Goal: Transaction & Acquisition: Subscribe to service/newsletter

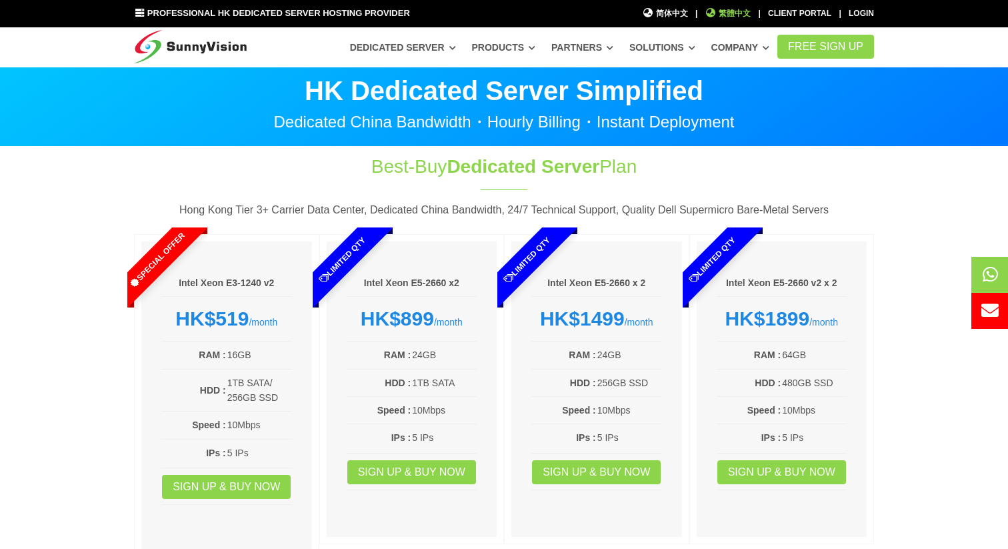
click at [745, 15] on span "繁體中文" at bounding box center [729, 13] width 46 height 13
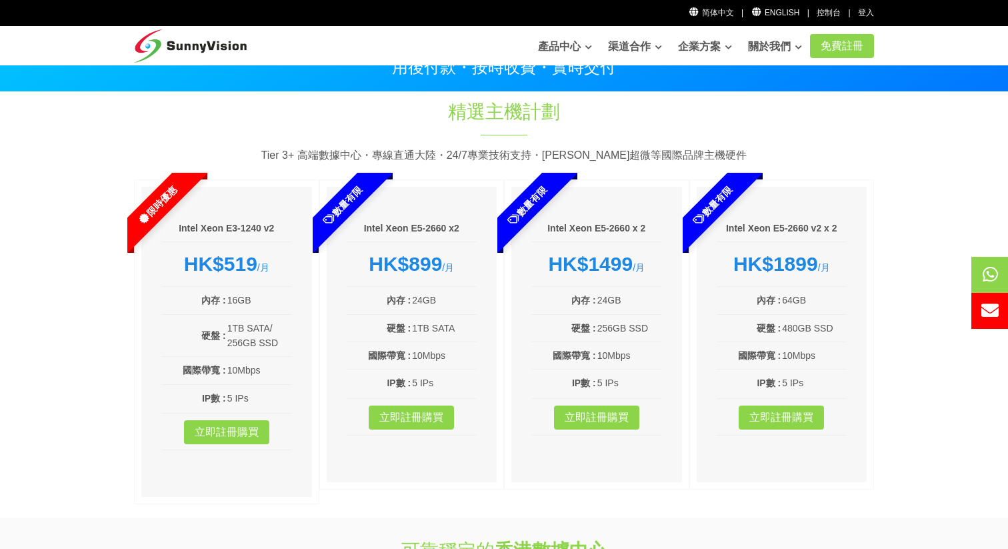
scroll to position [54, 0]
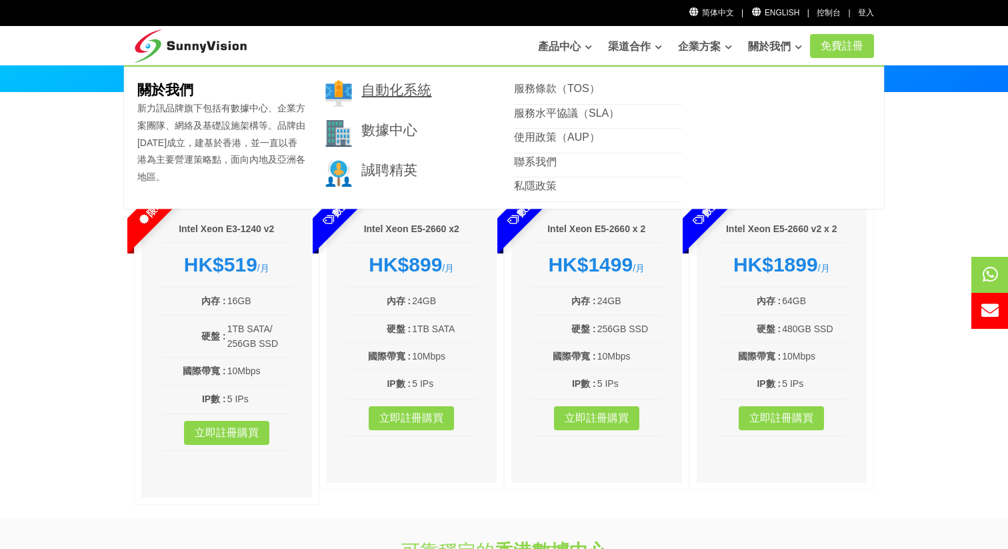
click at [414, 91] on link "自動化系統" at bounding box center [397, 89] width 70 height 15
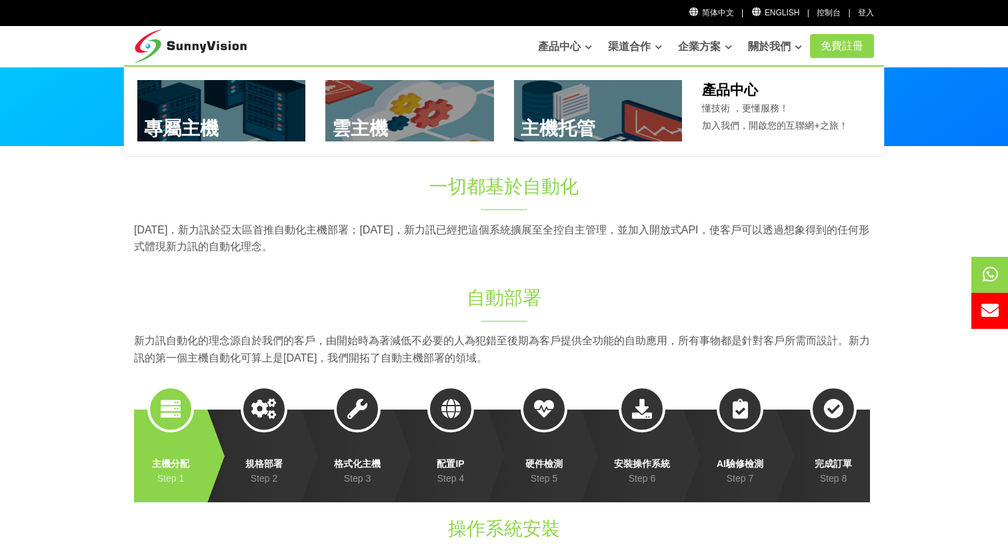
click at [382, 121] on link at bounding box center [409, 110] width 169 height 61
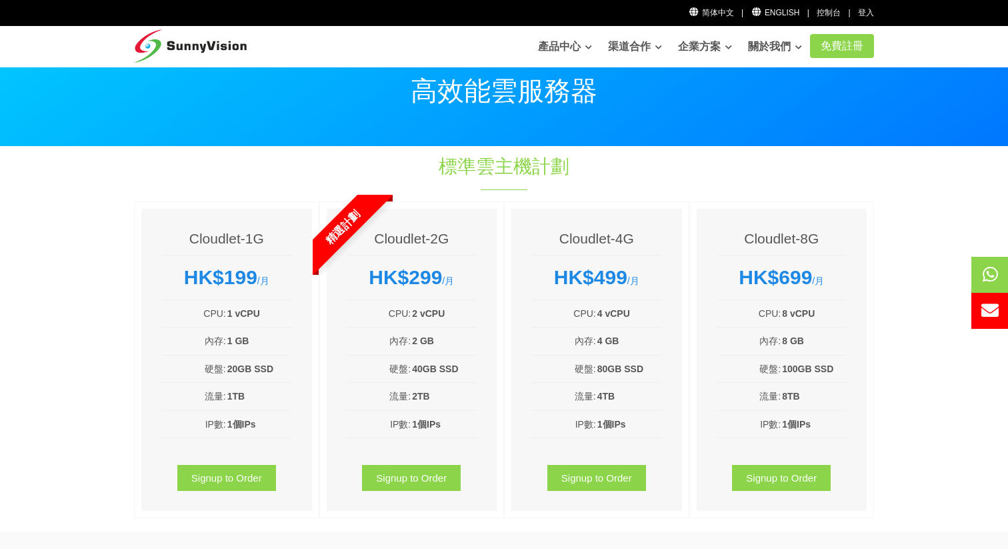
scroll to position [39, 0]
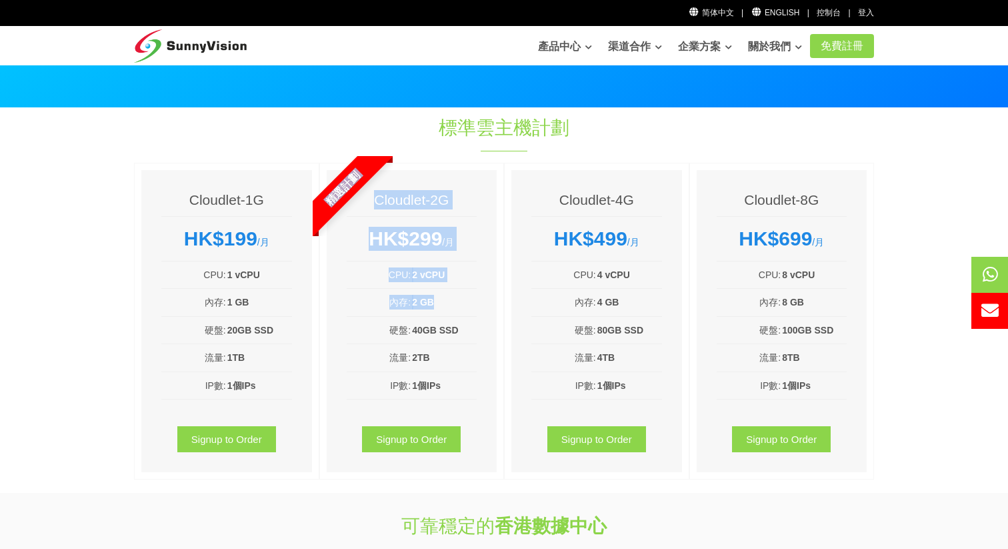
drag, startPoint x: 378, startPoint y: 203, endPoint x: 489, endPoint y: 334, distance: 171.7
click at [489, 339] on div "精選計劃 Cloudlet-2G HK$299 /月 CPU: 2 vCPU 內存: 2 GB 硬盤: 40GB SSD 流量: 2TB IP數: 1個IPs…" at bounding box center [411, 321] width 185 height 317
click at [447, 332] on b "40GB SSD" at bounding box center [435, 330] width 46 height 11
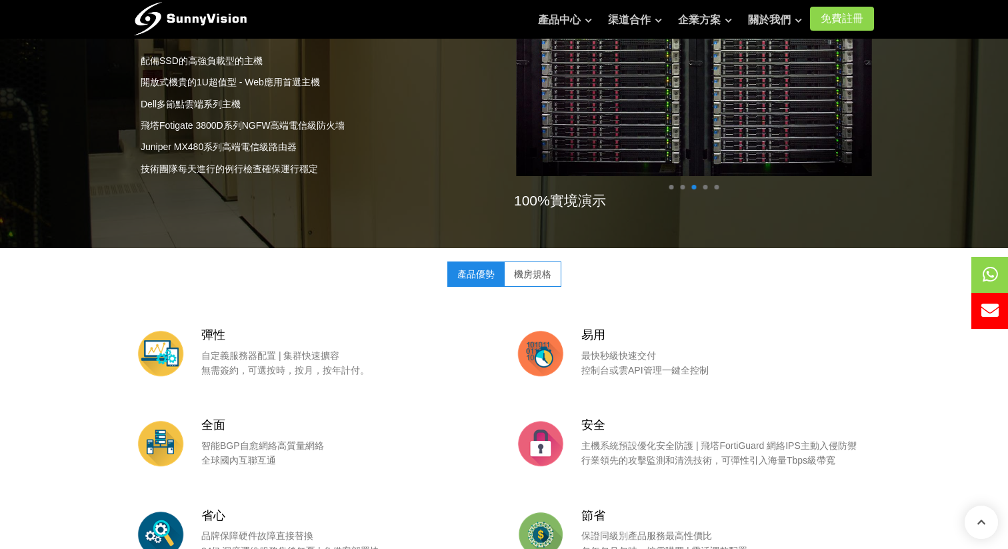
scroll to position [948, 0]
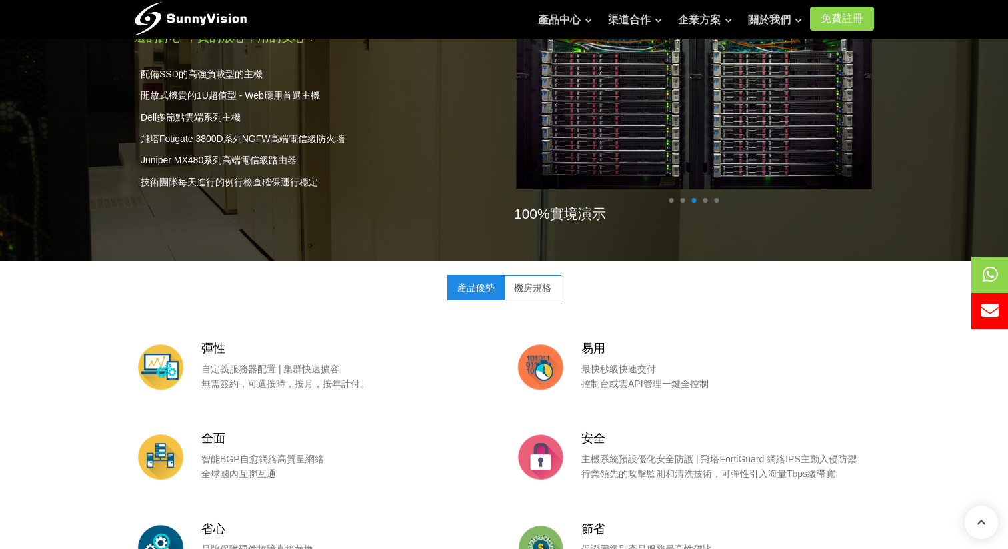
click at [540, 285] on link "機房規格" at bounding box center [532, 287] width 57 height 25
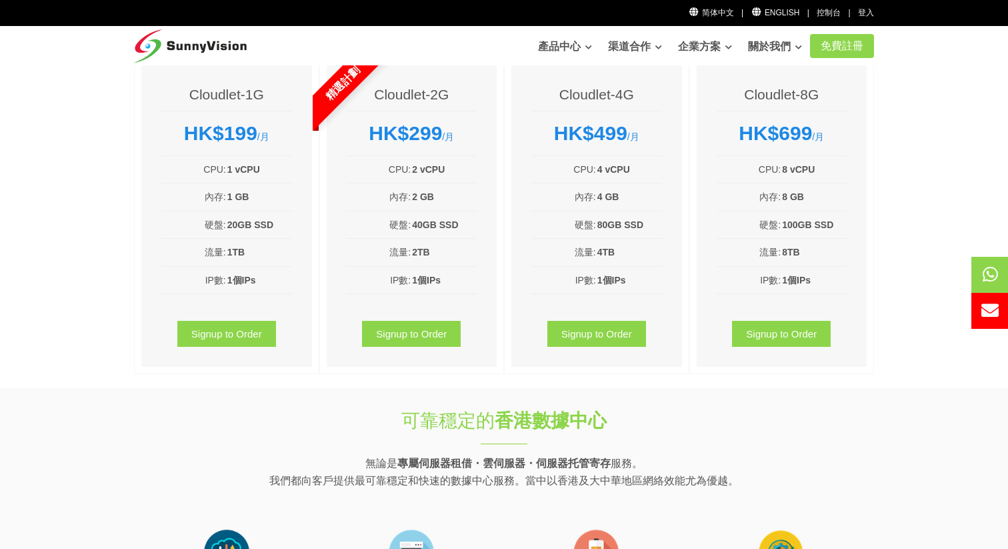
scroll to position [152, 0]
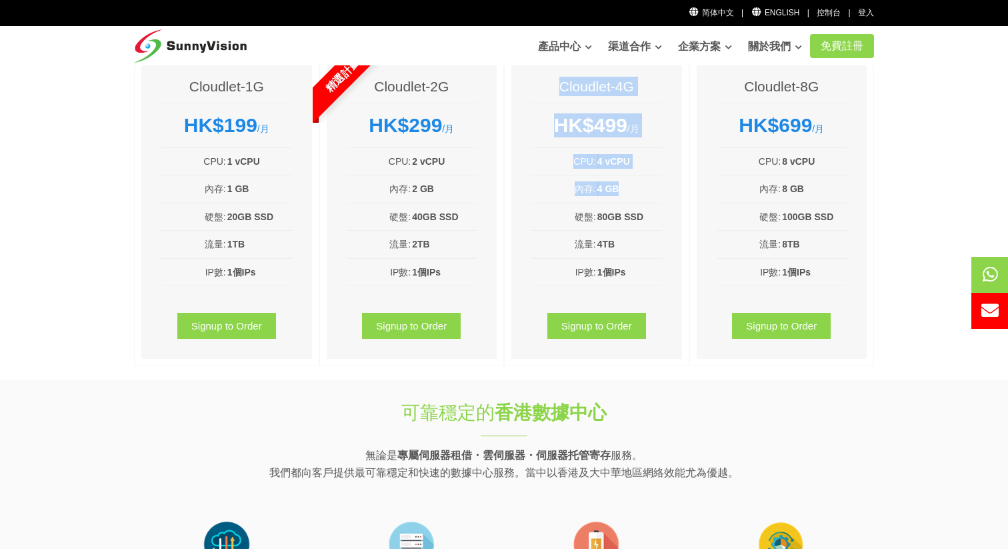
drag, startPoint x: 530, startPoint y: 84, endPoint x: 629, endPoint y: 208, distance: 159.0
click at [629, 208] on div "Cloudlet-4G HK$499 /月 CPU: 4 vCPU 內存: 4 GB 硬盤: 80GB SSD 流量: 4TB IP數: 1個IPs Sign…" at bounding box center [597, 208] width 171 height 302
click at [648, 149] on li "CPU: 4 vCPU" at bounding box center [597, 161] width 131 height 27
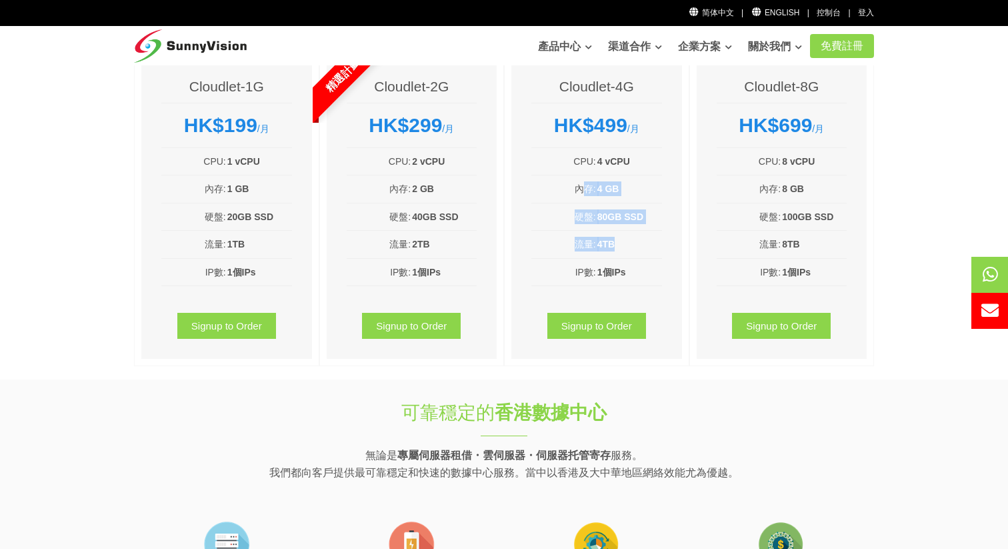
drag, startPoint x: 586, startPoint y: 189, endPoint x: 620, endPoint y: 281, distance: 97.5
click at [620, 281] on ul "CPU: 4 vCPU 內存: 4 GB 硬盤: 80GB SSD 流量: 4TB IP數: 1個IPs" at bounding box center [597, 217] width 131 height 138
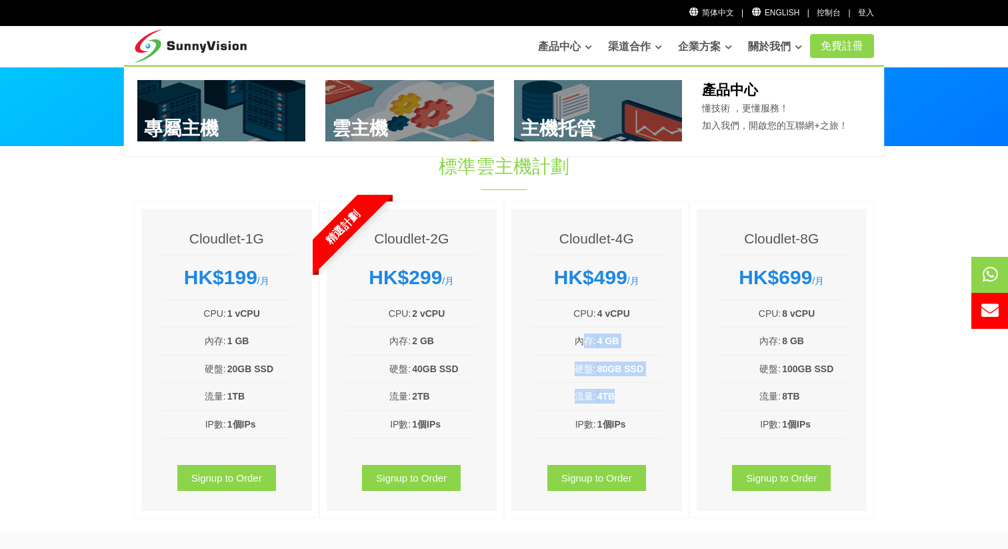
click at [396, 122] on link at bounding box center [409, 110] width 169 height 61
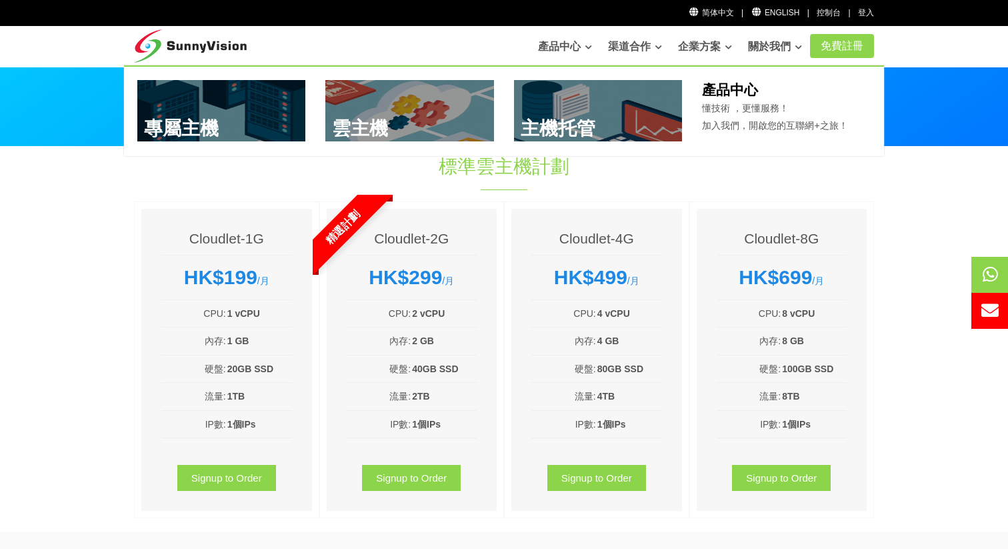
click at [227, 120] on link at bounding box center [221, 110] width 169 height 61
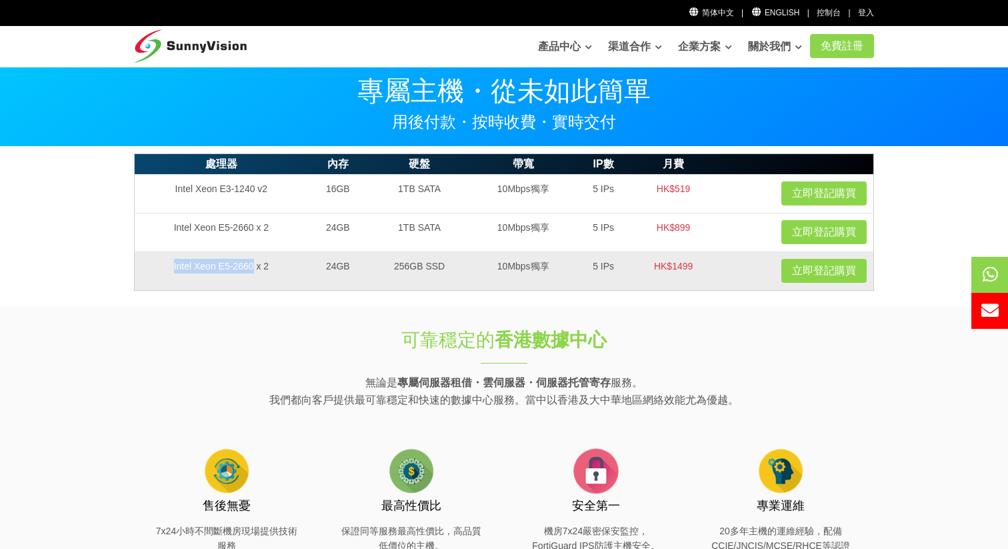
drag, startPoint x: 171, startPoint y: 255, endPoint x: 250, endPoint y: 265, distance: 80.0
click at [250, 265] on td "Intel Xeon E5-2660 x 2" at bounding box center [221, 270] width 173 height 39
click at [269, 265] on td "Intel Xeon E5-2660 x 2" at bounding box center [221, 270] width 173 height 39
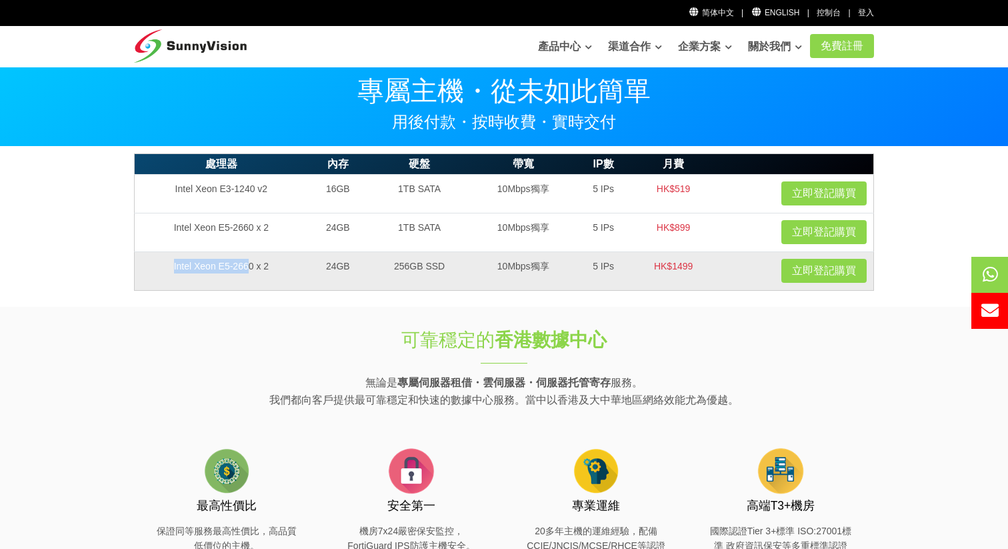
drag, startPoint x: 249, startPoint y: 267, endPoint x: 171, endPoint y: 265, distance: 78.1
click at [171, 265] on td "Intel Xeon E5-2660 x 2" at bounding box center [221, 270] width 173 height 39
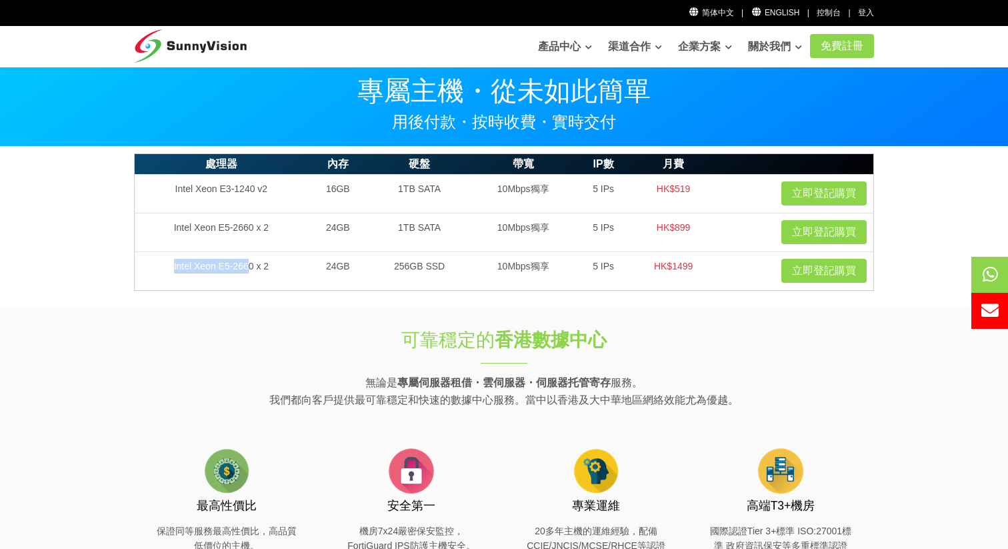
copy td "Intel Xeon E5-266"
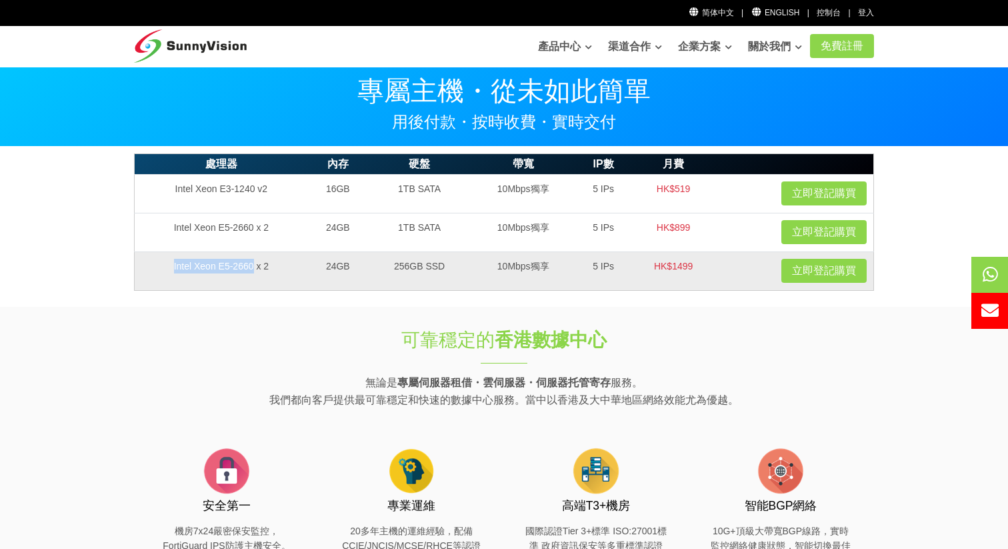
drag, startPoint x: 252, startPoint y: 264, endPoint x: 174, endPoint y: 260, distance: 78.1
click at [174, 260] on td "Intel Xeon E5-2660 x 2" at bounding box center [221, 270] width 173 height 39
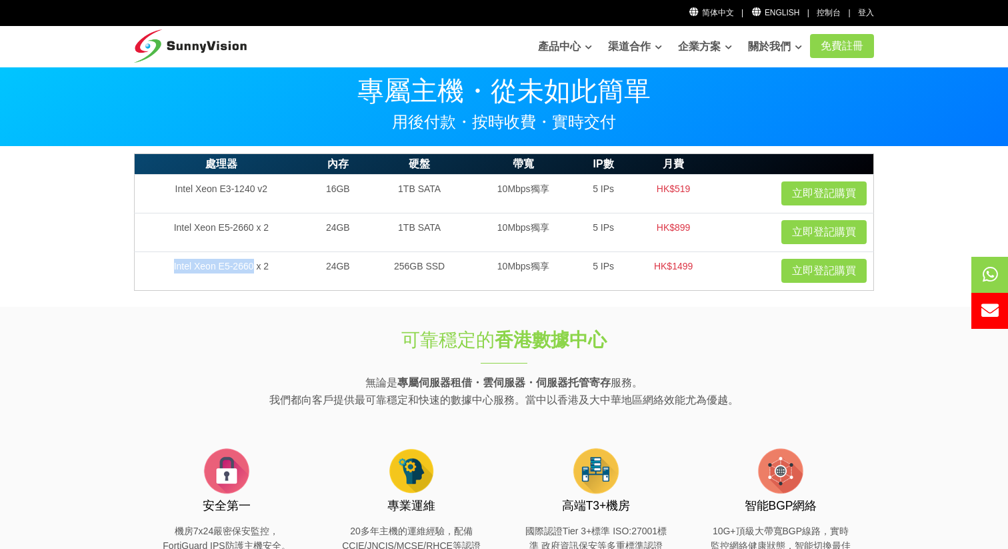
copy td "Intel Xeon E5-2660"
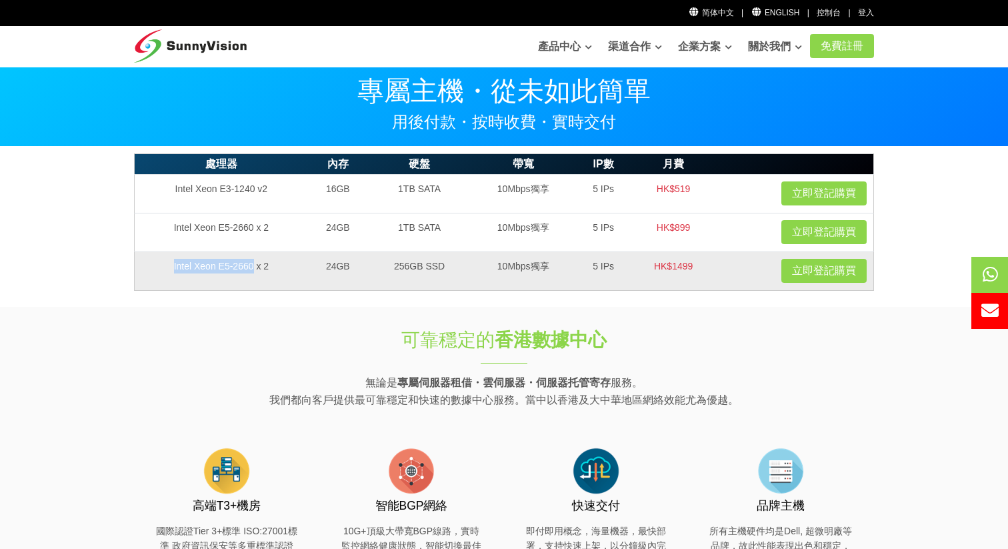
click at [279, 269] on td "Intel Xeon E5-2660 x 2" at bounding box center [221, 270] width 173 height 39
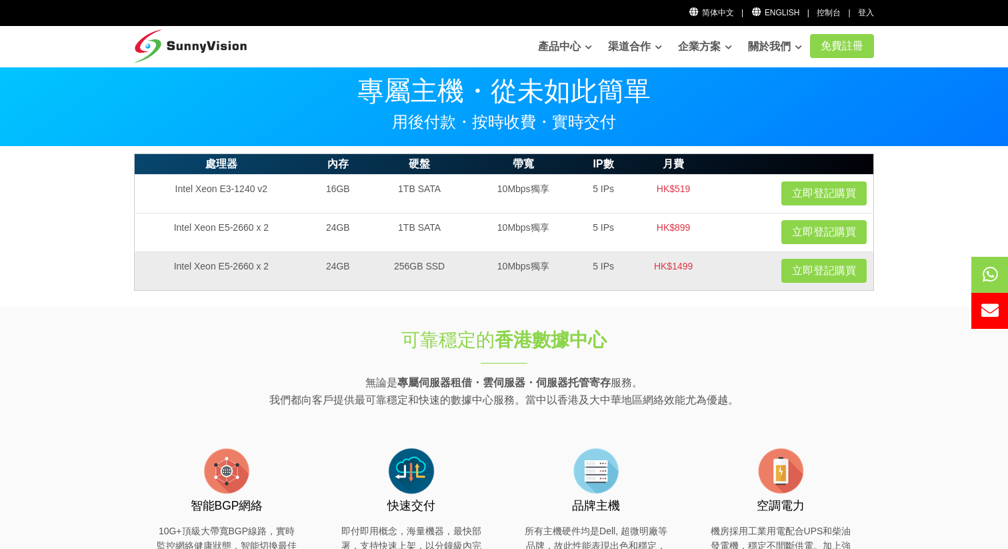
drag, startPoint x: 279, startPoint y: 269, endPoint x: 317, endPoint y: 269, distance: 38.7
click at [317, 269] on tr "Intel Xeon E5-2660 x 2 24GB 256GB SSD 10Mbps獨享 5 IPs HK$1499 立即登記購買" at bounding box center [505, 270] width 740 height 39
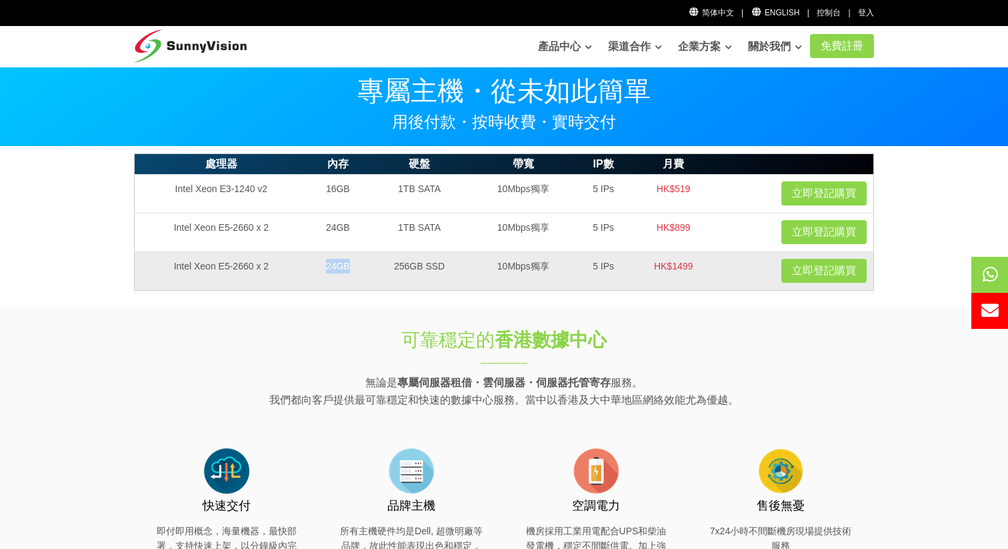
drag, startPoint x: 317, startPoint y: 268, endPoint x: 360, endPoint y: 268, distance: 42.7
click at [360, 268] on td "24GB" at bounding box center [338, 270] width 60 height 39
drag, startPoint x: 382, startPoint y: 265, endPoint x: 441, endPoint y: 266, distance: 58.7
click at [441, 266] on td "256GB SSD" at bounding box center [419, 270] width 103 height 39
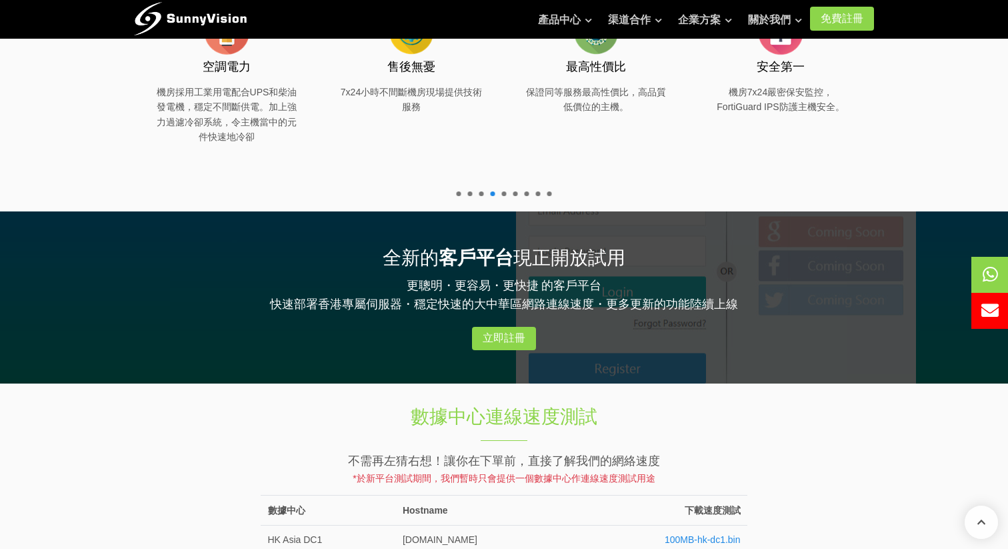
scroll to position [440, 0]
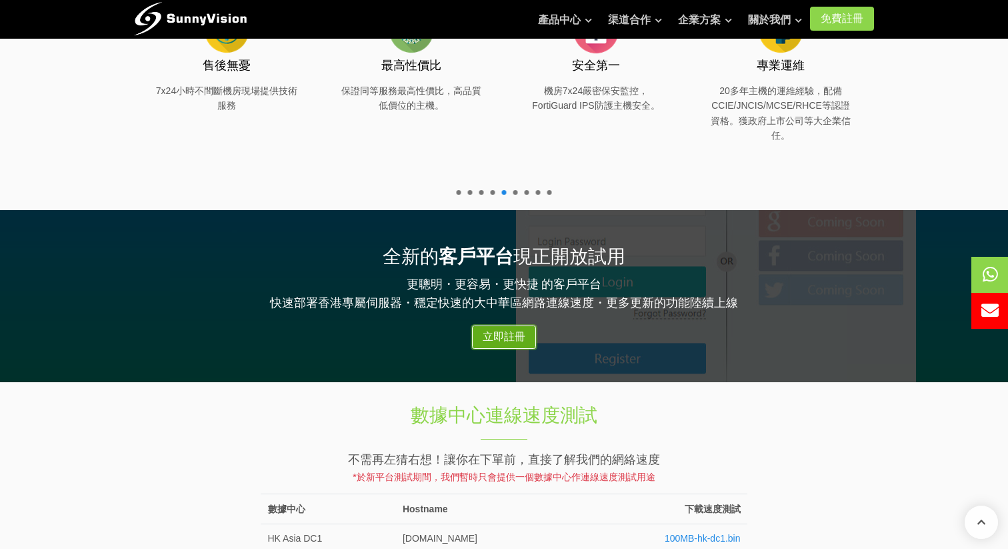
click at [526, 338] on link "立即註冊" at bounding box center [504, 337] width 64 height 24
